Goal: Information Seeking & Learning: Learn about a topic

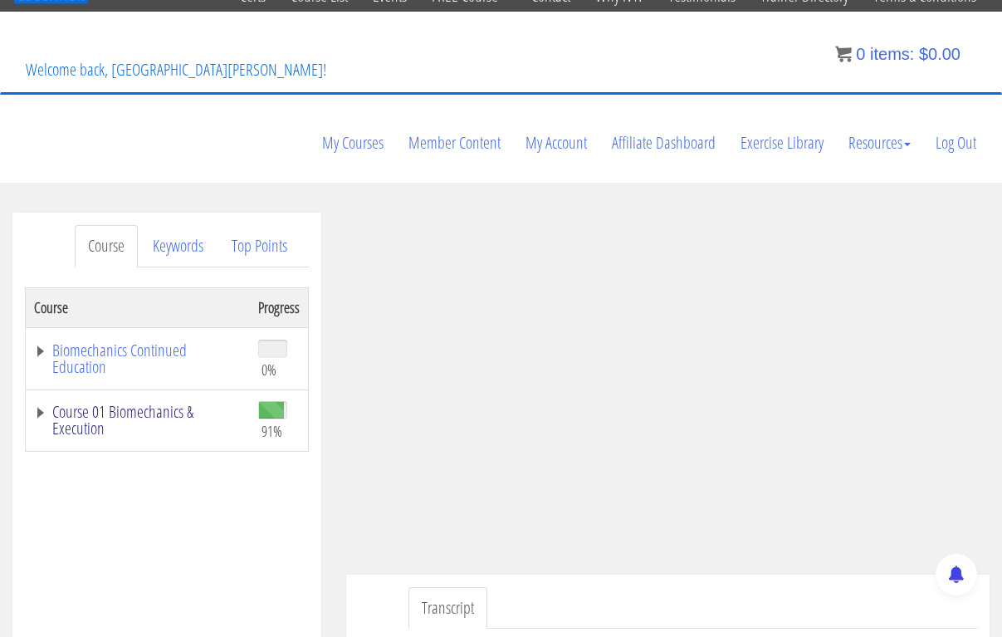
click at [161, 403] on link "Course 01 Biomechanics & Execution" at bounding box center [138, 419] width 208 height 33
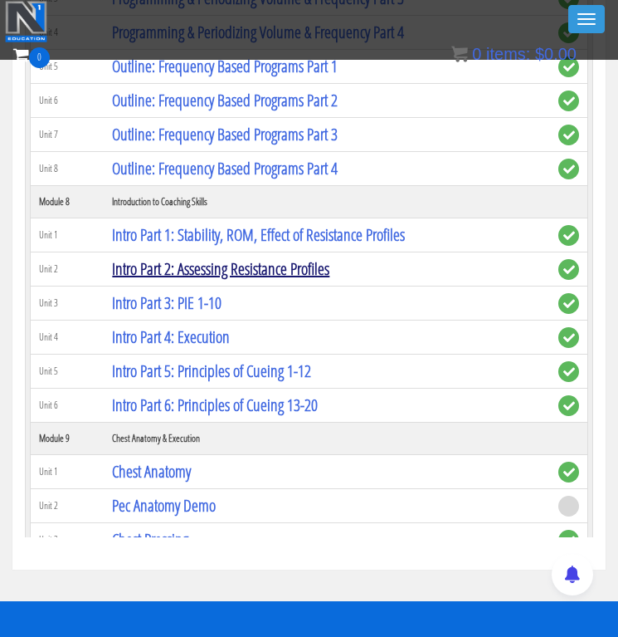
scroll to position [1496, 0]
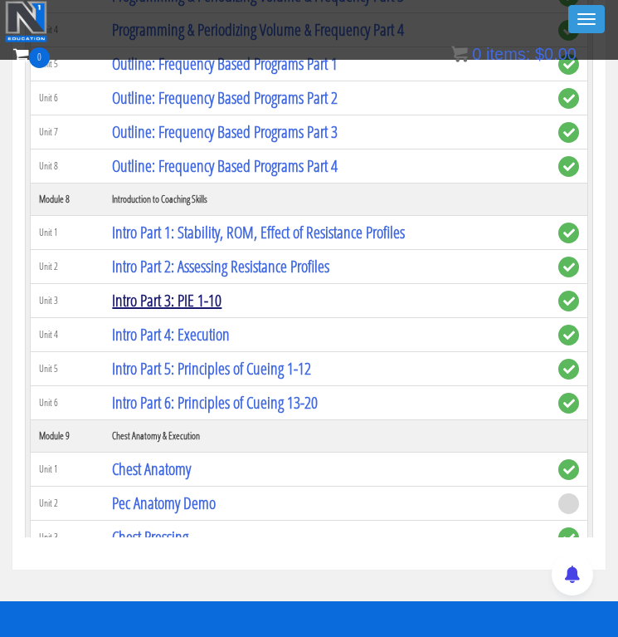
click at [156, 297] on link "Intro Part 3: PIE 1-10" at bounding box center [167, 300] width 110 height 22
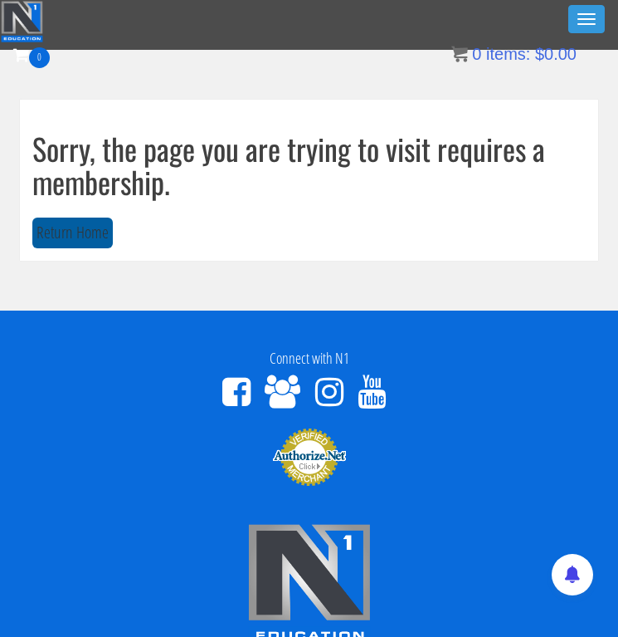
click at [102, 219] on button "Return Home" at bounding box center [72, 232] width 81 height 31
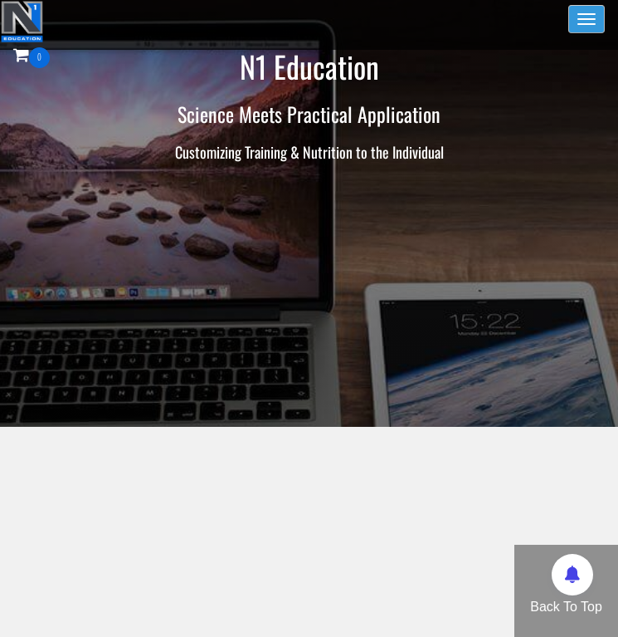
click at [581, 19] on span "button" at bounding box center [587, 19] width 18 height 2
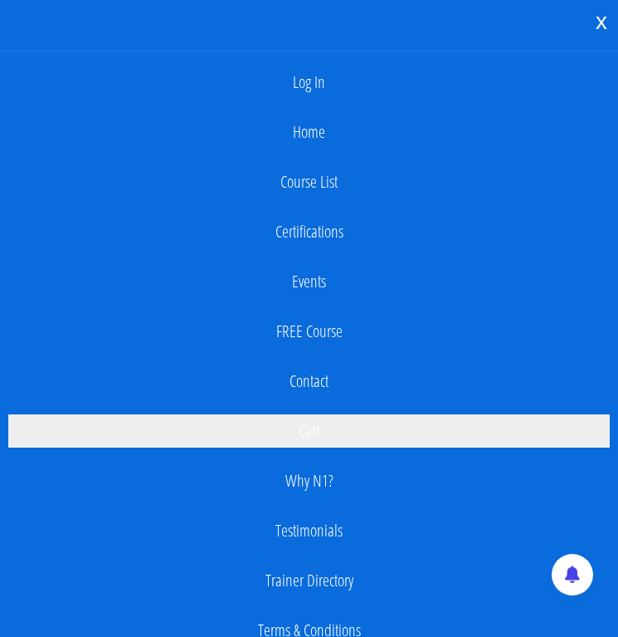
scroll to position [87, 0]
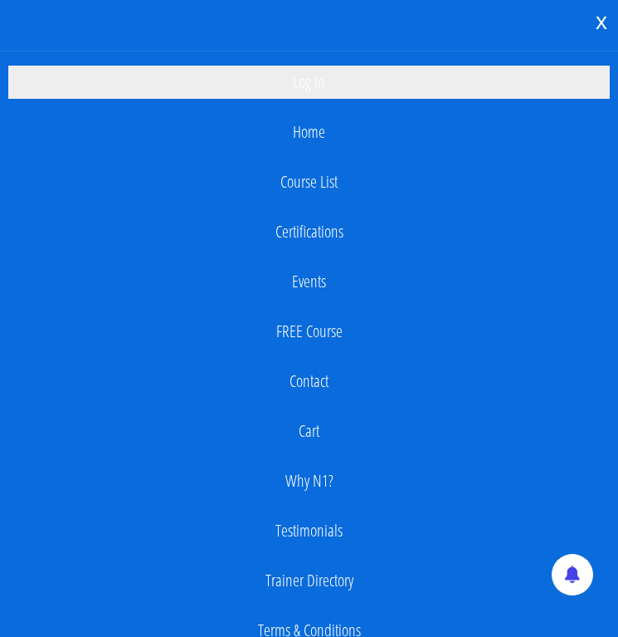
click at [312, 88] on link "Log In" at bounding box center [309, 82] width 602 height 33
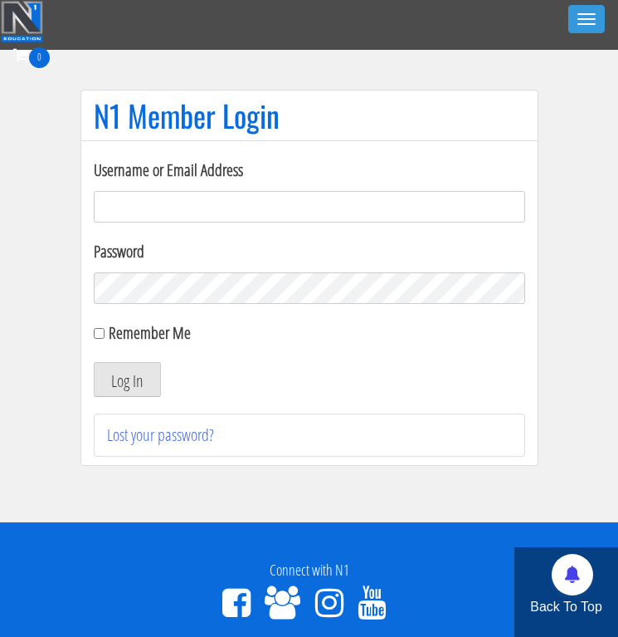
type input "milan.bodytransform@gmail.com"
click at [126, 379] on button "Log In" at bounding box center [127, 379] width 67 height 35
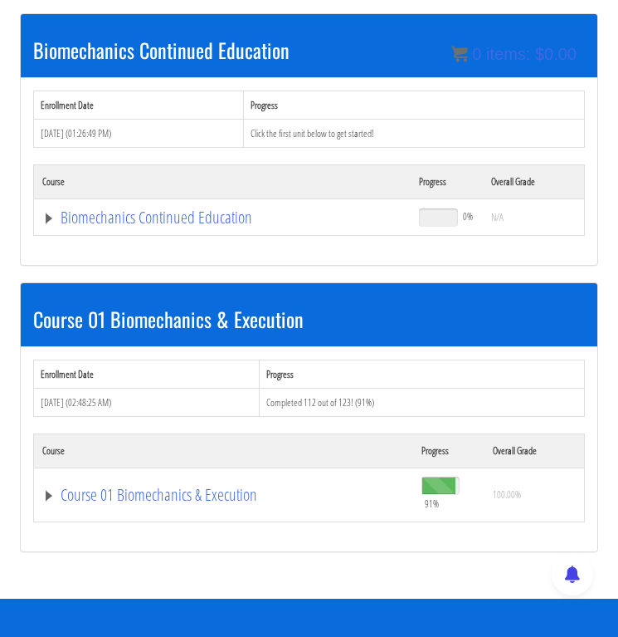
scroll to position [258, 0]
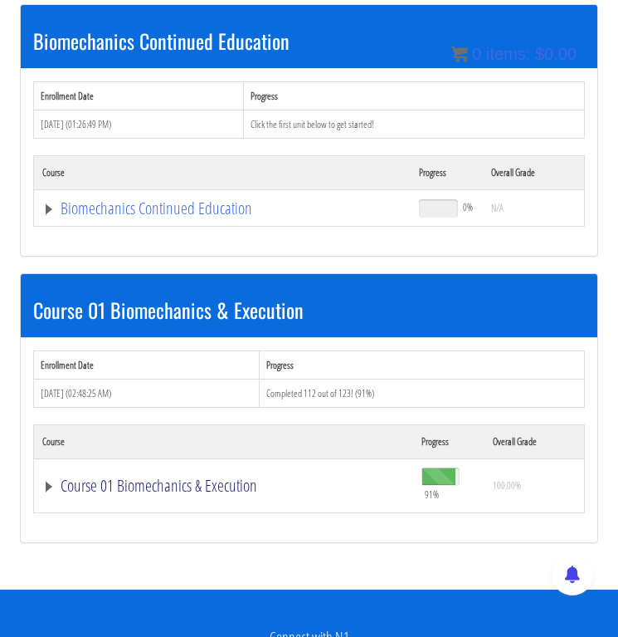
click at [179, 482] on link "Course 01 Biomechanics & Execution" at bounding box center [223, 485] width 363 height 17
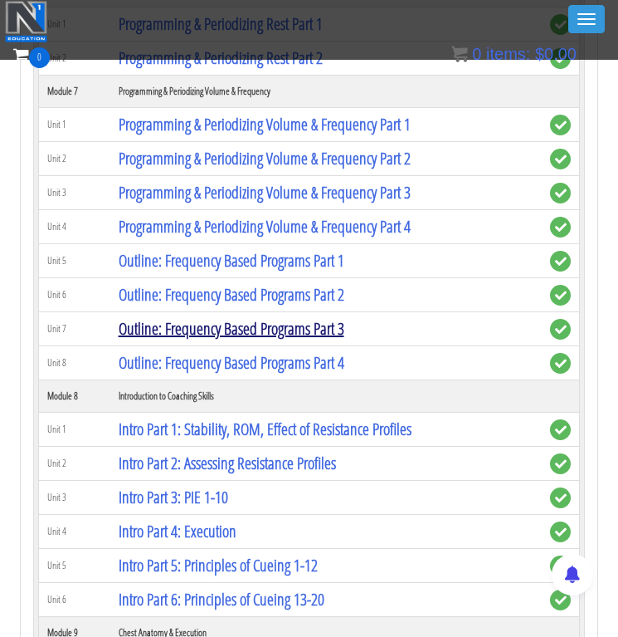
scroll to position [2214, 0]
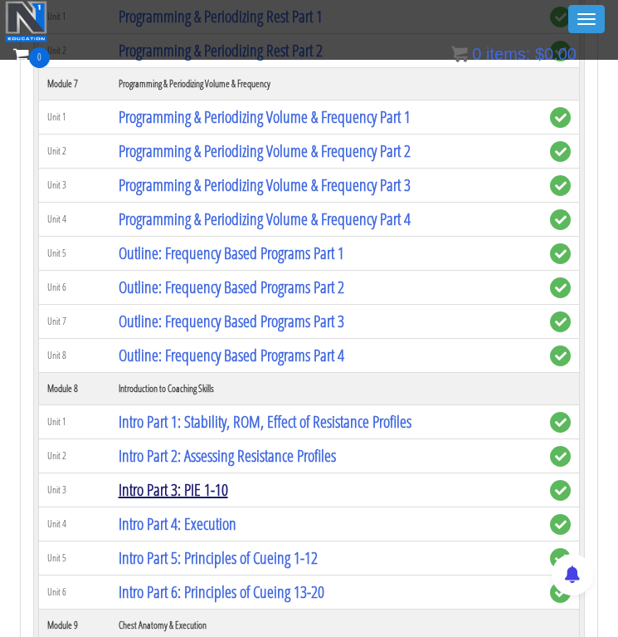
click at [218, 491] on link "Intro Part 3: PIE 1-10" at bounding box center [174, 489] width 110 height 22
